Goal: Book appointment/travel/reservation

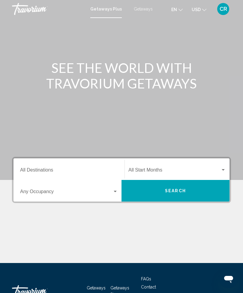
click at [56, 169] on input "Destination All Destinations" at bounding box center [69, 171] width 98 height 5
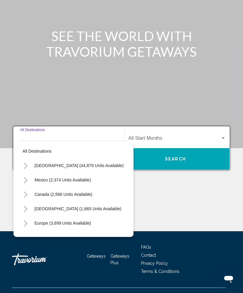
scroll to position [44, 0]
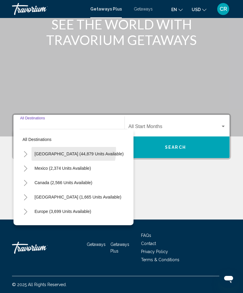
click at [74, 152] on span "[GEOGRAPHIC_DATA] (44,879 units available)" at bounding box center [79, 154] width 89 height 5
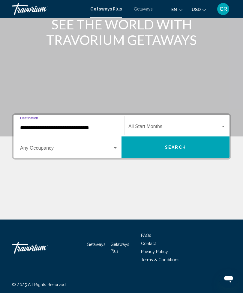
click at [70, 126] on input "**********" at bounding box center [69, 127] width 98 height 5
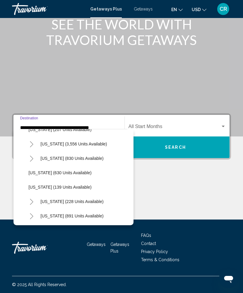
scroll to position [342, 0]
click at [72, 141] on span "[US_STATE] (3,556 units available)" at bounding box center [74, 143] width 67 height 5
type input "**********"
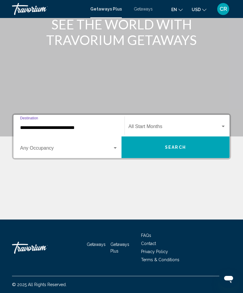
click at [171, 125] on span "Search widget" at bounding box center [175, 127] width 92 height 5
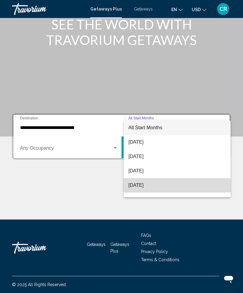
click at [151, 183] on span "[DATE]" at bounding box center [178, 185] width 98 height 14
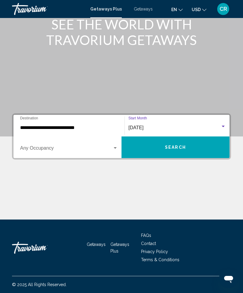
click at [72, 148] on span "Search widget" at bounding box center [66, 149] width 93 height 5
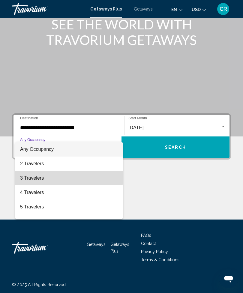
click at [49, 178] on span "3 Travelers" at bounding box center [69, 178] width 98 height 14
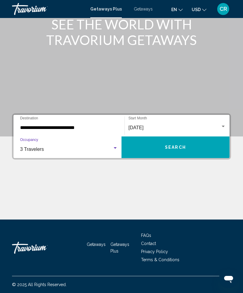
click at [187, 147] on button "Search" at bounding box center [176, 148] width 108 height 22
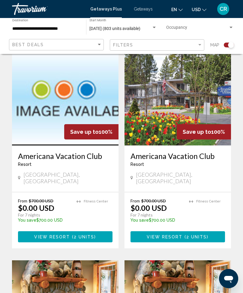
scroll to position [157, 0]
click at [90, 205] on ul "Fitness Center" at bounding box center [95, 213] width 36 height 29
click at [187, 206] on div "From $700.00 USD $0.00 USD For 7 nights You save $700.00 USD temp 3 [GEOGRAPHIC…" at bounding box center [178, 213] width 95 height 29
click at [84, 238] on span "2 units" at bounding box center [84, 237] width 21 height 5
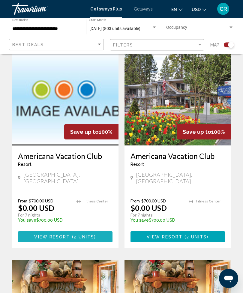
scroll to position [158, 0]
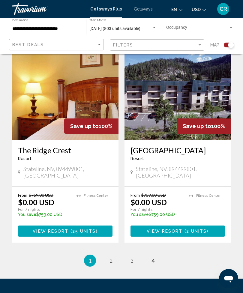
scroll to position [1285, 0]
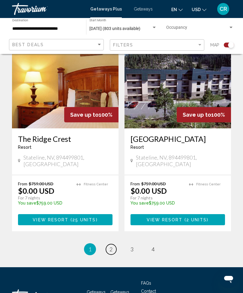
click at [108, 245] on link "page 2" at bounding box center [111, 250] width 11 height 11
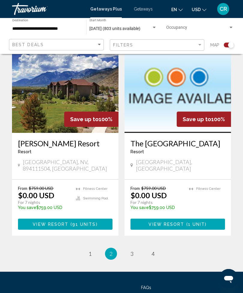
scroll to position [1243, 0]
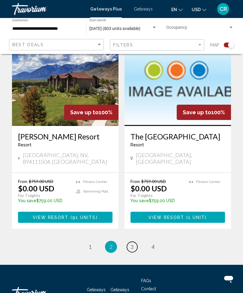
click at [131, 244] on span "3" at bounding box center [132, 247] width 3 height 7
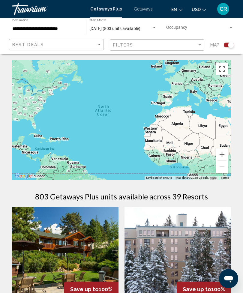
click at [187, 27] on span "Search widget" at bounding box center [197, 28] width 62 height 5
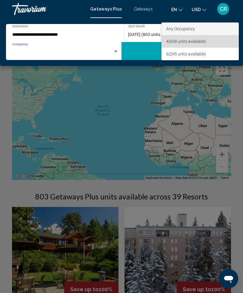
click at [190, 41] on span "4 (508 units available)" at bounding box center [200, 41] width 68 height 13
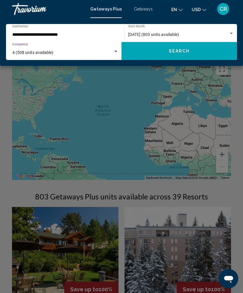
click at [191, 54] on button "Search" at bounding box center [180, 51] width 116 height 18
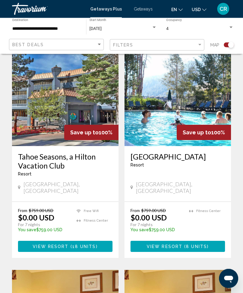
scroll to position [836, 0]
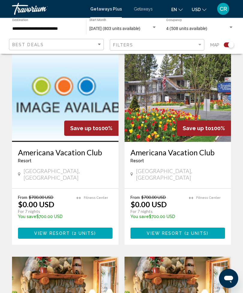
scroll to position [161, 0]
